Goal: Task Accomplishment & Management: Manage account settings

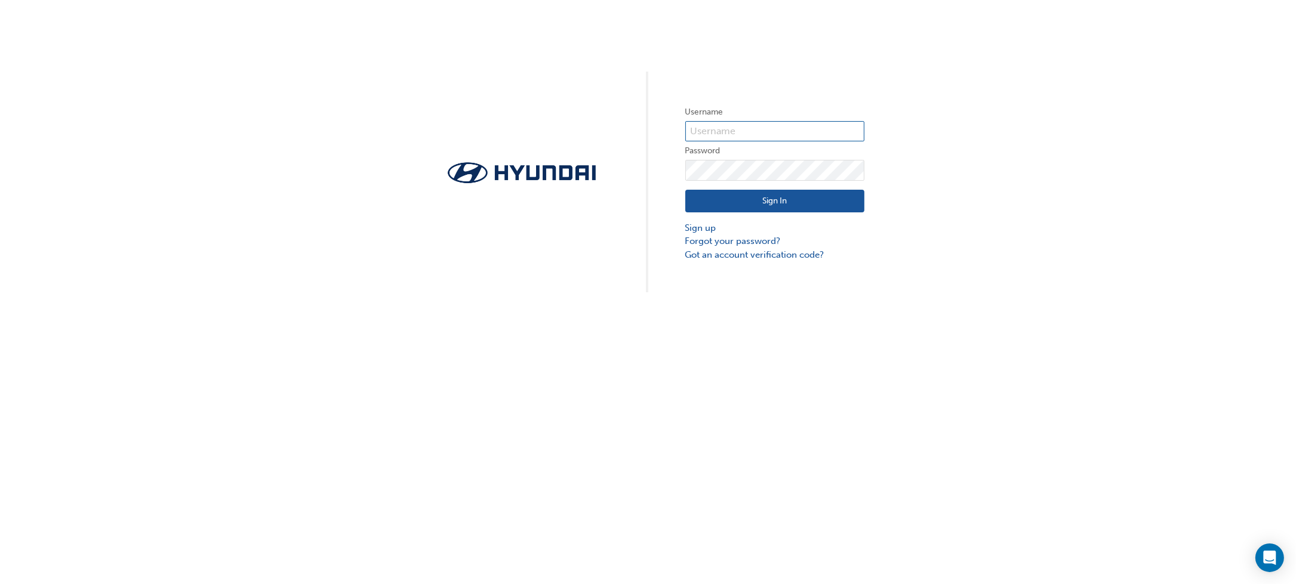
type input "30449"
drag, startPoint x: 1005, startPoint y: 157, endPoint x: 1014, endPoint y: 143, distance: 16.9
click at [1005, 157] on div "Username 30449 Password Sign In Sign up Forgot your password? Got an account ve…" at bounding box center [648, 146] width 1296 height 293
click button "Sign In" at bounding box center [774, 201] width 179 height 23
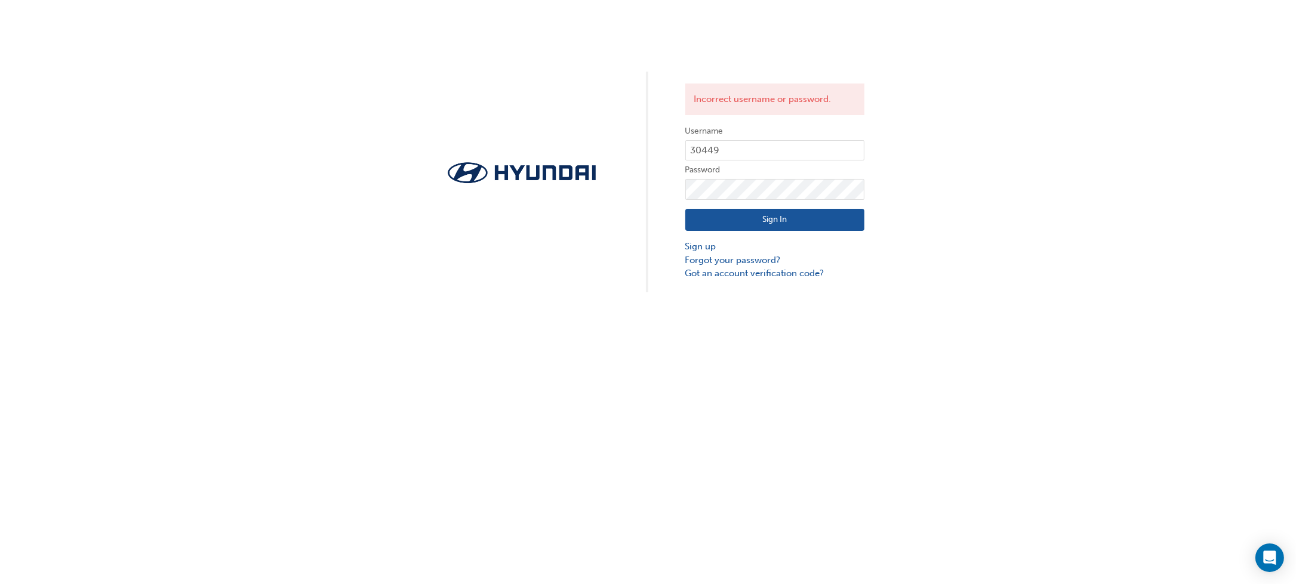
click at [767, 220] on button "Sign In" at bounding box center [774, 220] width 179 height 23
click at [712, 259] on link "Forgot your password?" at bounding box center [774, 261] width 179 height 14
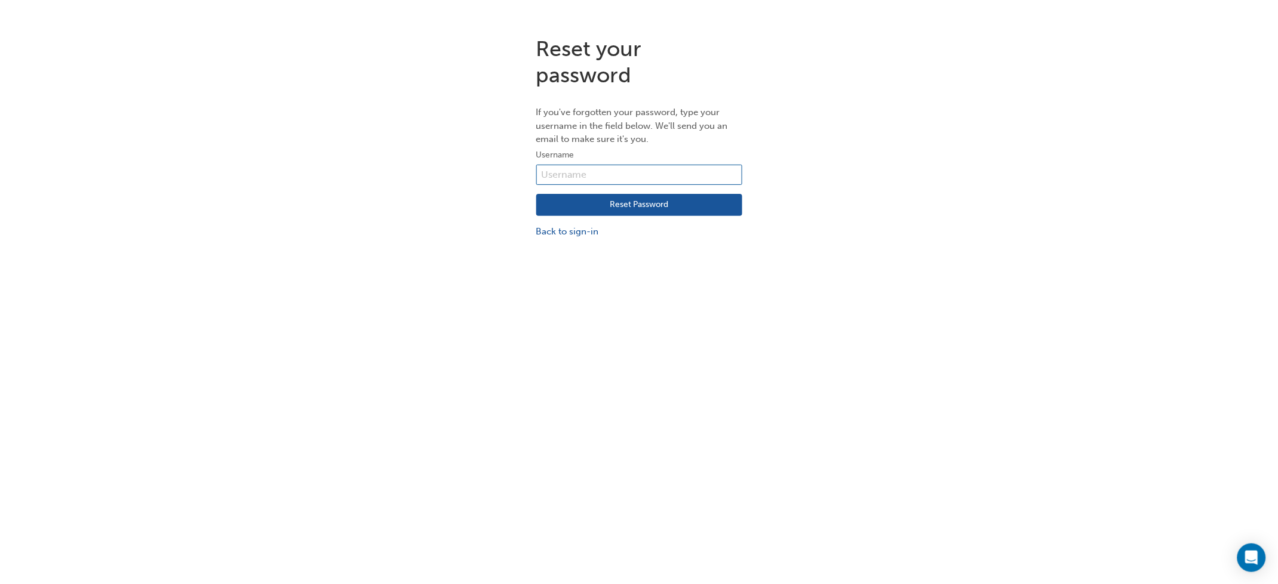
click at [617, 168] on input "text" at bounding box center [639, 175] width 206 height 20
click at [965, 108] on div "Reset your password If you've forgotten your password, type your username in th…" at bounding box center [639, 137] width 1278 height 221
click at [650, 179] on input "text" at bounding box center [639, 175] width 206 height 20
type input "30449"
click button "Reset Password" at bounding box center [639, 205] width 206 height 23
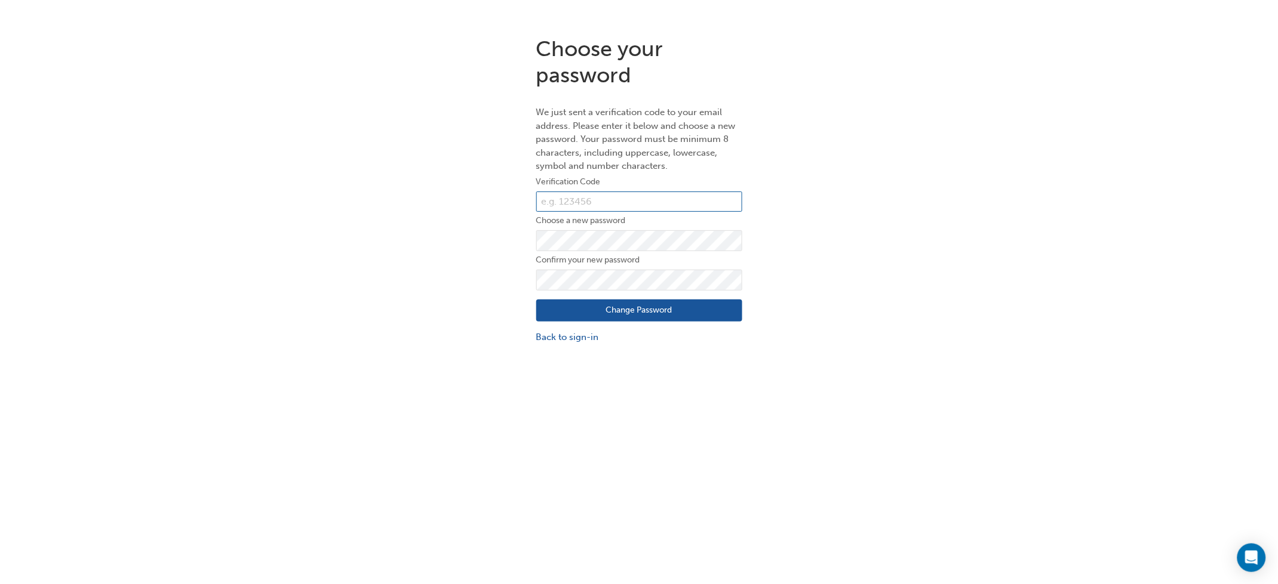
click at [640, 202] on input "text" at bounding box center [639, 202] width 206 height 20
type input "30449"
click button "Change Password" at bounding box center [639, 311] width 206 height 23
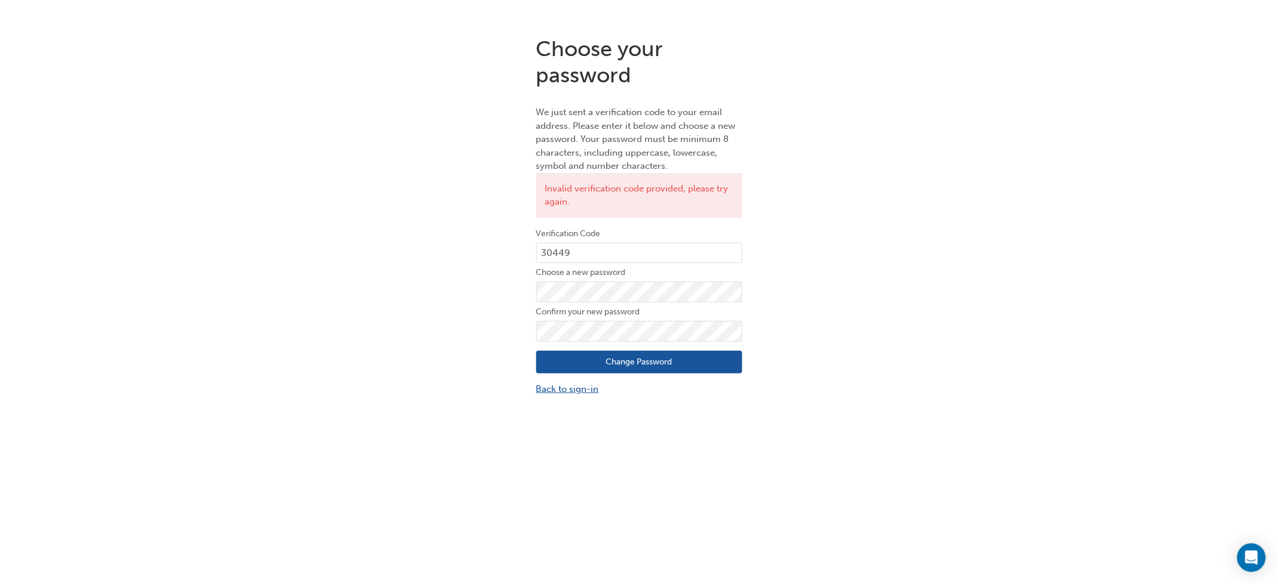
click at [566, 385] on link "Back to sign-in" at bounding box center [639, 390] width 206 height 14
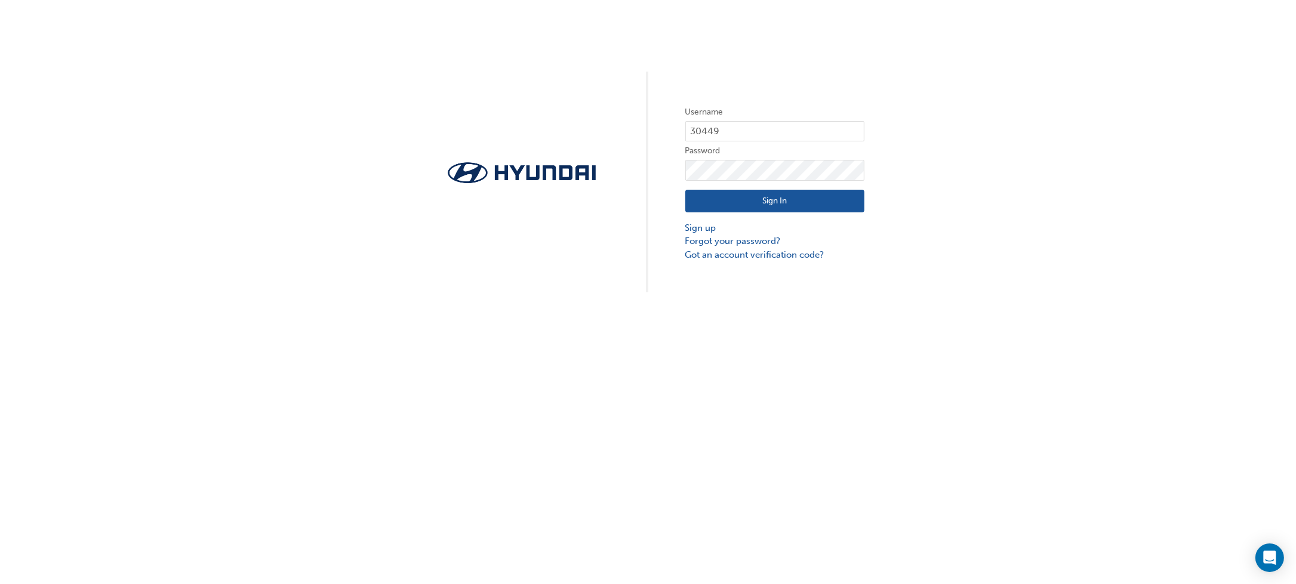
click at [750, 183] on div "Sign In Sign up Forgot your password? Got an account verification code?" at bounding box center [774, 221] width 179 height 81
click at [750, 201] on button "Sign In" at bounding box center [774, 201] width 179 height 23
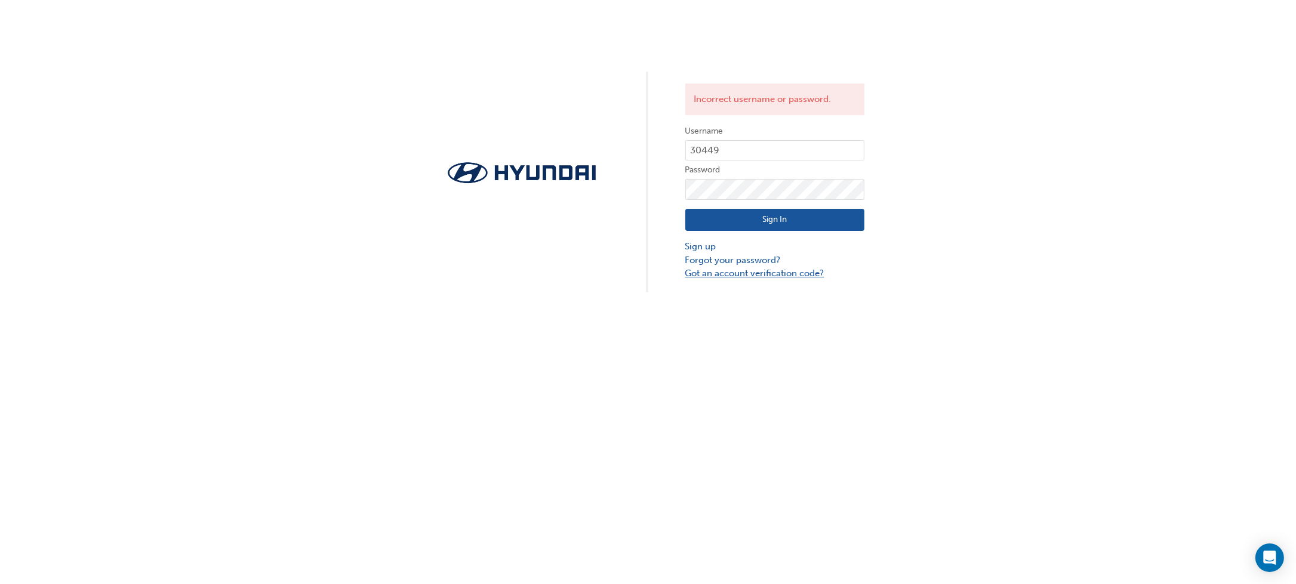
click at [741, 273] on link "Got an account verification code?" at bounding box center [774, 274] width 179 height 14
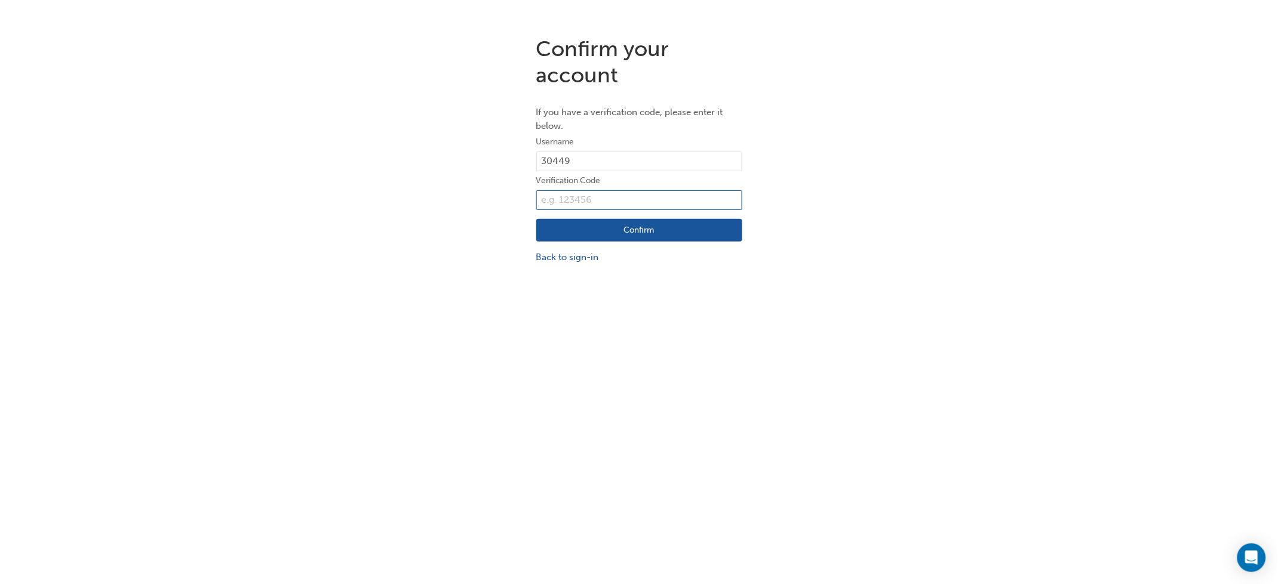
click at [622, 194] on input "text" at bounding box center [639, 200] width 206 height 20
click at [912, 138] on div "Confirm your account If you have a verification code, please enter it below. Us…" at bounding box center [639, 150] width 1278 height 246
click at [650, 203] on input "text" at bounding box center [639, 200] width 206 height 20
type input "30449"
click at [612, 230] on button "Confirm" at bounding box center [639, 230] width 206 height 23
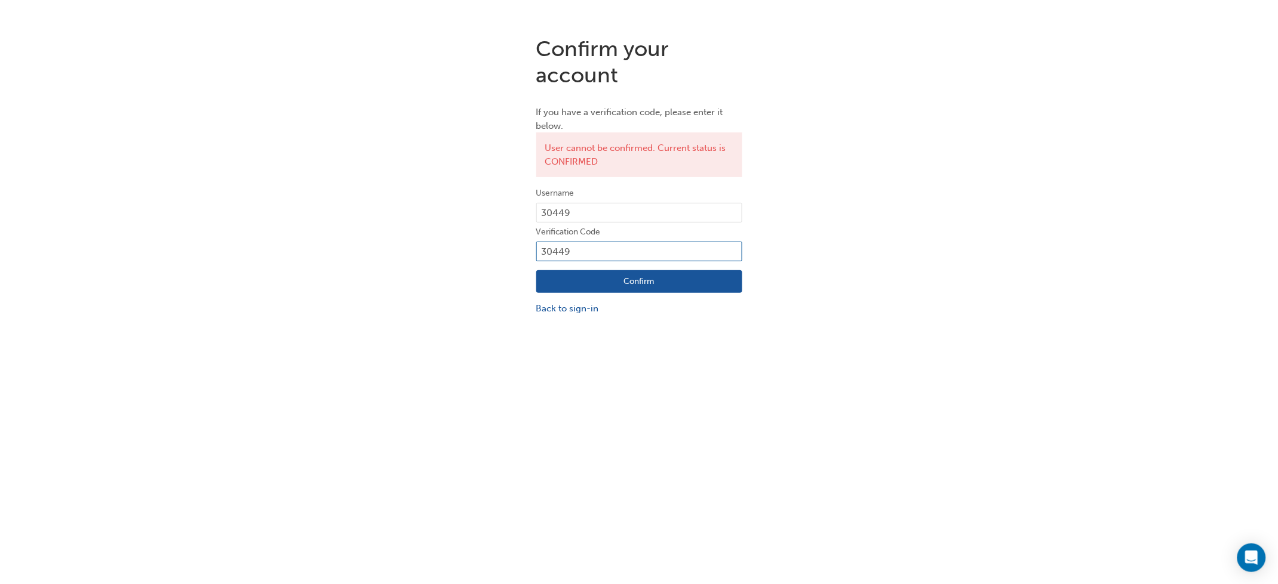
click at [604, 246] on input "30449" at bounding box center [639, 252] width 206 height 20
type input "3"
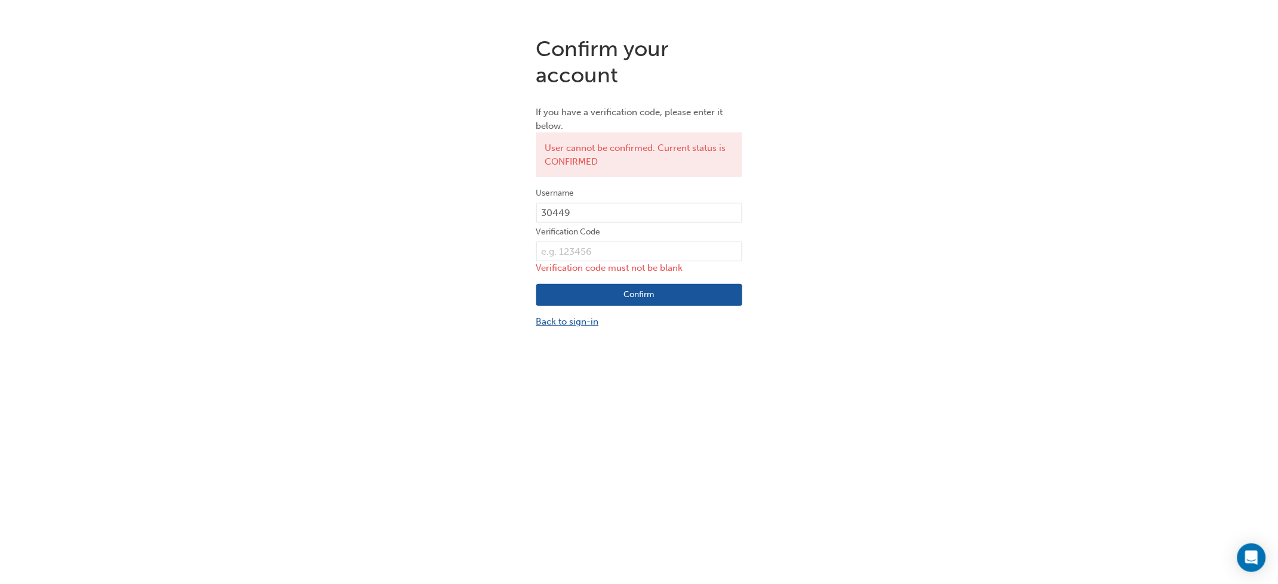
click at [553, 322] on link "Back to sign-in" at bounding box center [639, 322] width 206 height 14
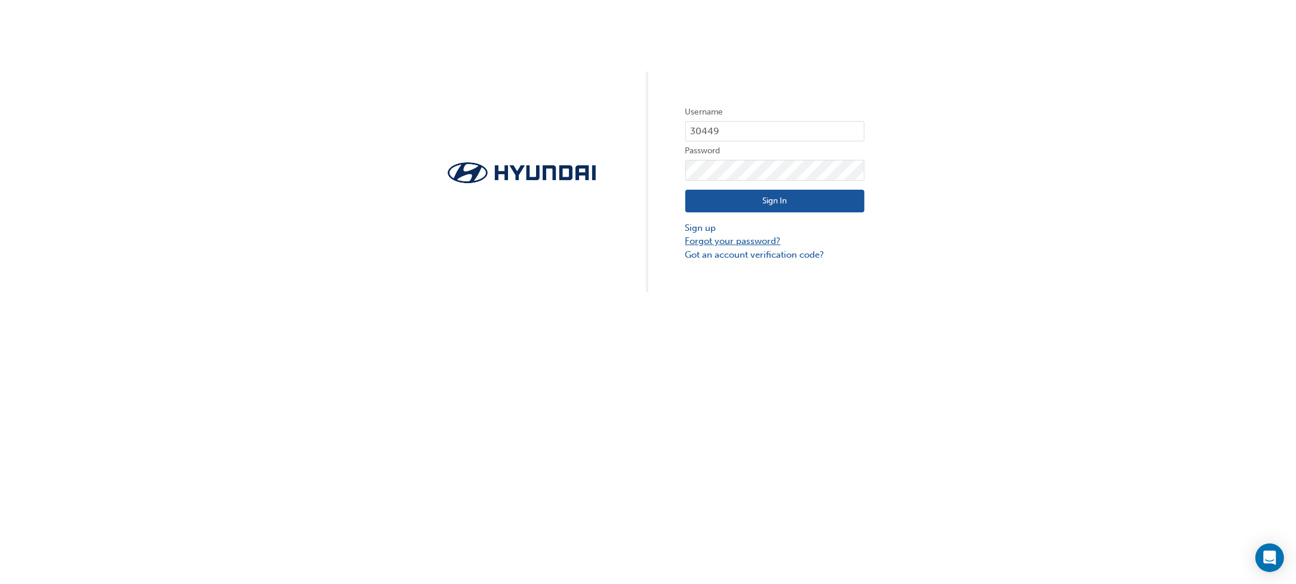
click at [705, 244] on link "Forgot your password?" at bounding box center [774, 242] width 179 height 14
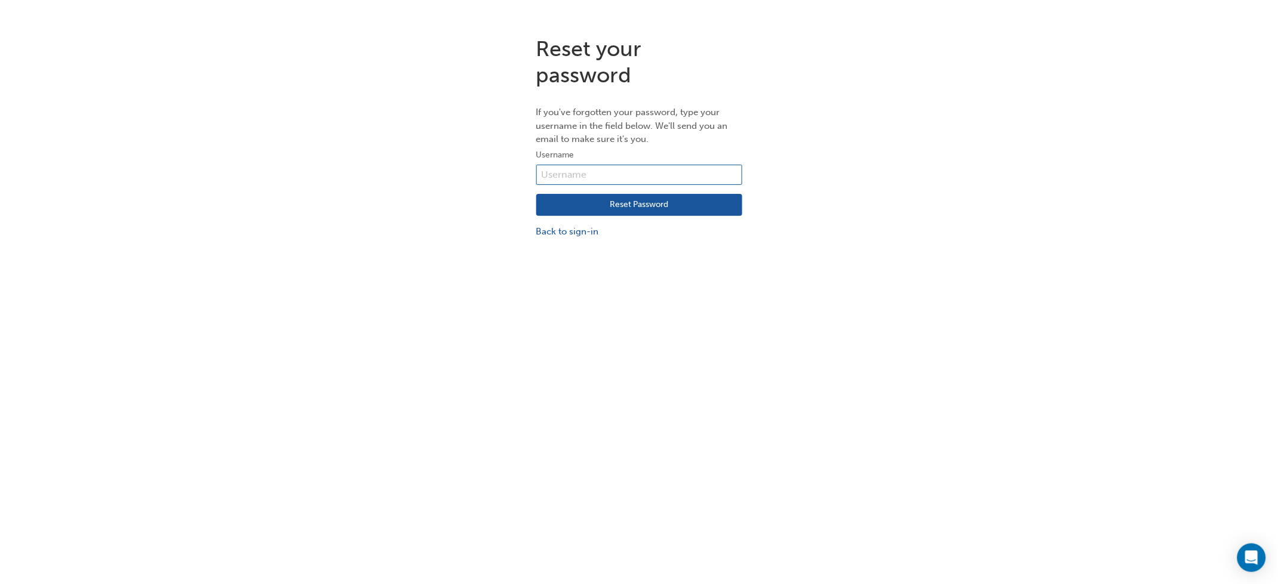
click at [611, 172] on input "text" at bounding box center [639, 175] width 206 height 20
type input "3"
type input "[EMAIL_ADDRESS][DOMAIN_NAME]"
click at [645, 197] on button "Reset Password" at bounding box center [639, 205] width 206 height 23
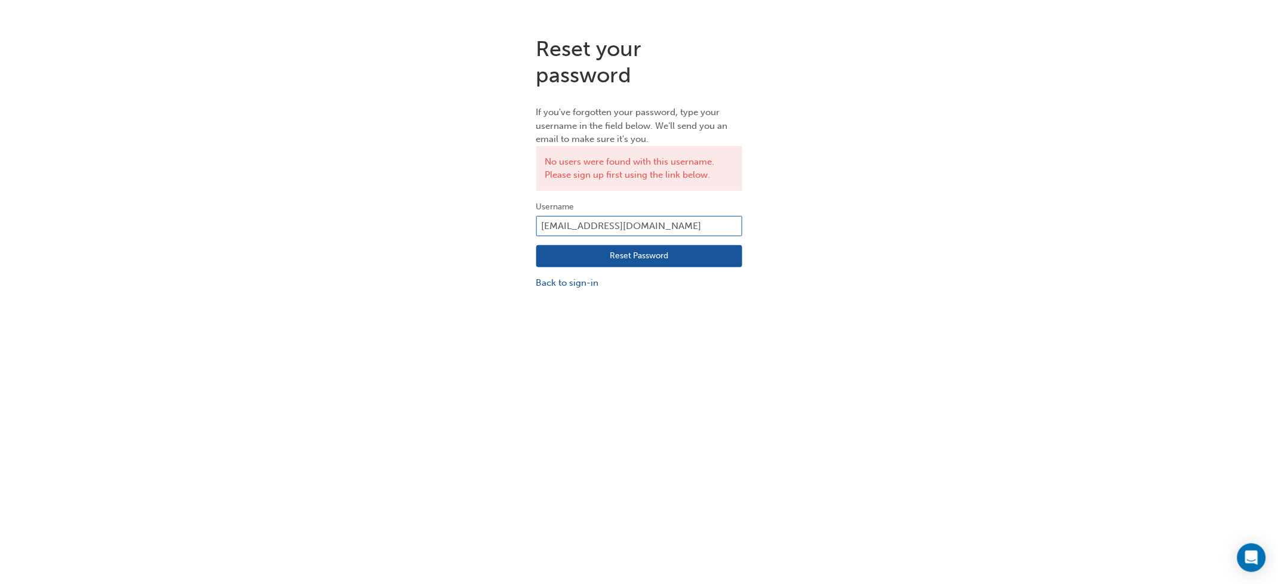
drag, startPoint x: 688, startPoint y: 224, endPoint x: 487, endPoint y: 245, distance: 201.6
click at [487, 245] on div "Reset your password If you've forgotten your password, type your username in th…" at bounding box center [639, 163] width 1278 height 272
type input "[EMAIL_ADDRESS][DOMAIN_NAME]"
click button "Reset Password" at bounding box center [639, 256] width 206 height 23
drag, startPoint x: 690, startPoint y: 224, endPoint x: 309, endPoint y: 197, distance: 381.3
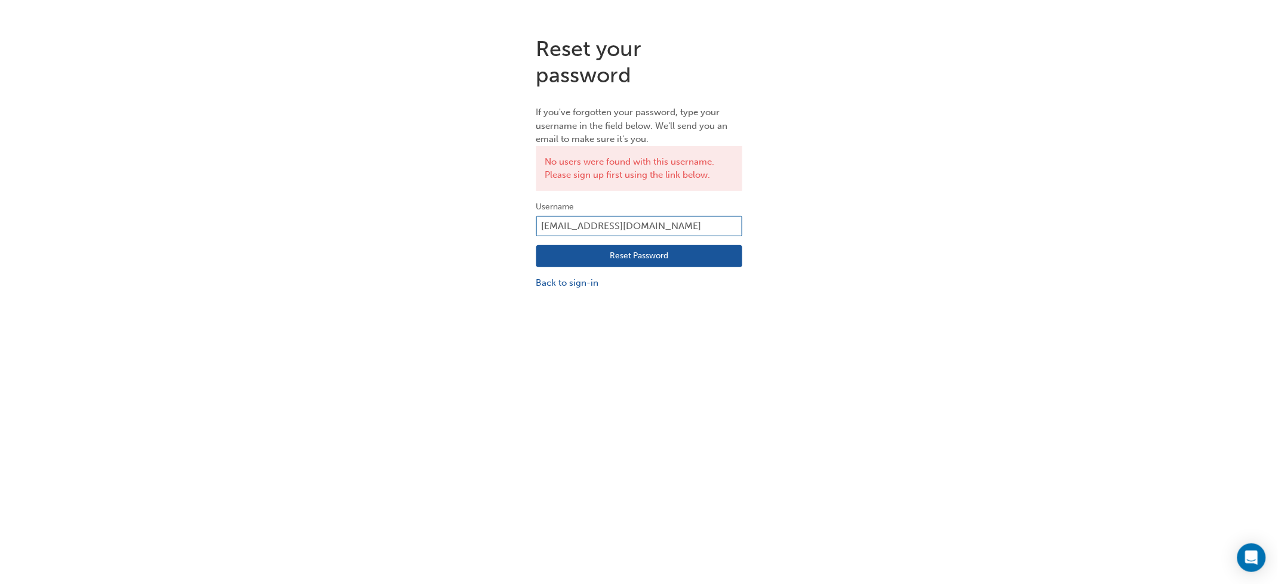
click at [309, 196] on div "Reset your password If you've forgotten your password, type your username in th…" at bounding box center [639, 163] width 1278 height 272
type input "30449"
click button "Reset Password" at bounding box center [639, 256] width 206 height 23
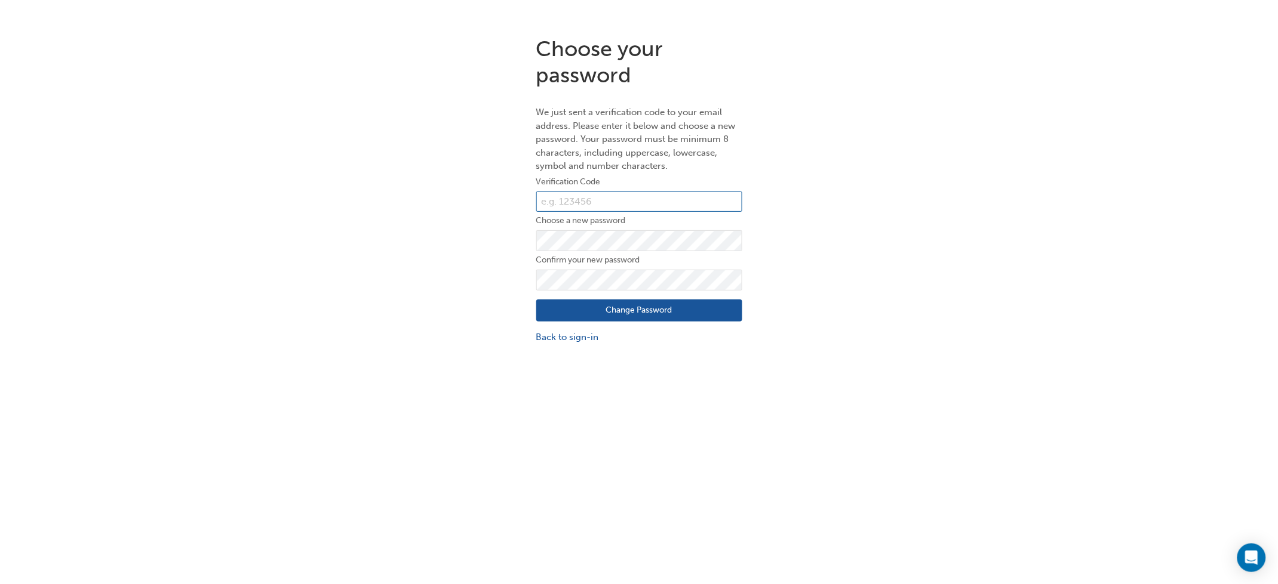
click at [623, 196] on input "text" at bounding box center [639, 202] width 206 height 20
click at [605, 195] on input "30449" at bounding box center [639, 202] width 206 height 20
type input "3"
type input "391551"
click button "Change Password" at bounding box center [639, 311] width 206 height 23
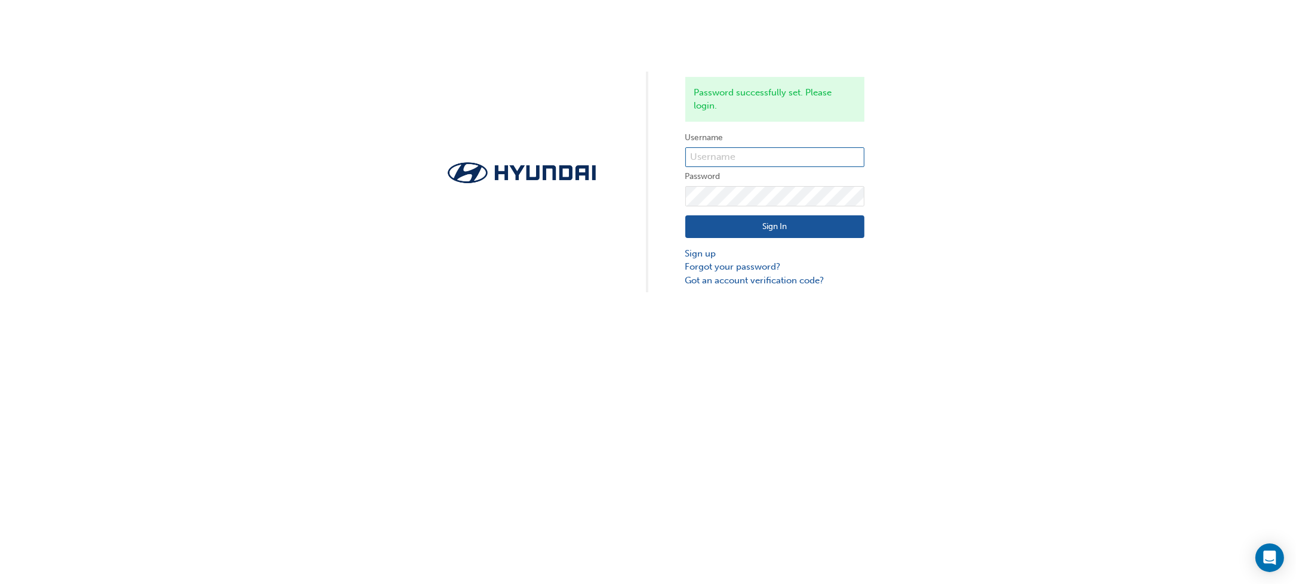
type input "30449"
click at [774, 232] on button "Sign In" at bounding box center [774, 227] width 179 height 23
